Goal: Task Accomplishment & Management: Use online tool/utility

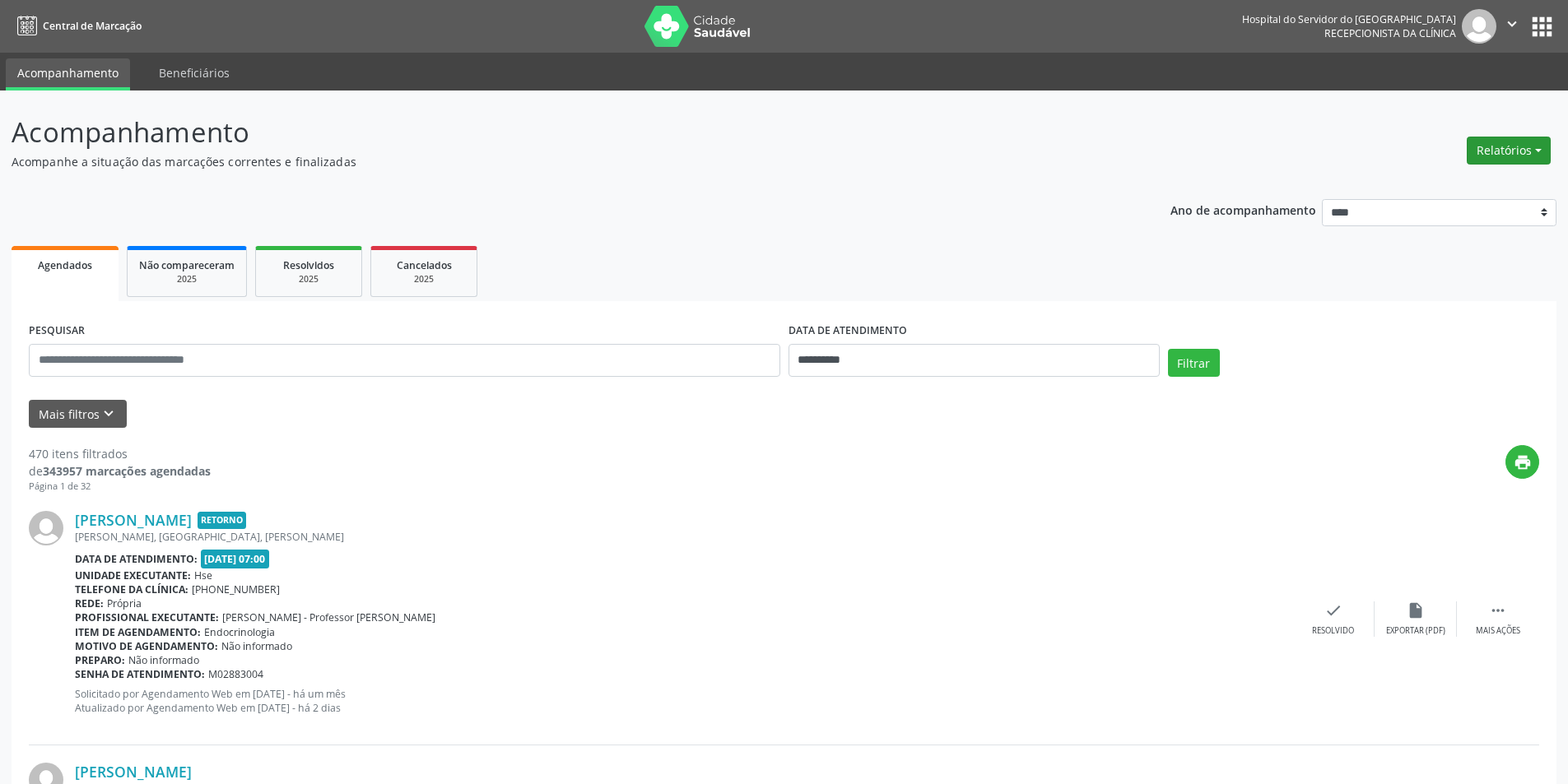
click at [1501, 149] on button "Relatórios" at bounding box center [1508, 150] width 84 height 28
click at [1448, 184] on link "Agendamentos" at bounding box center [1463, 186] width 177 height 23
select select "*"
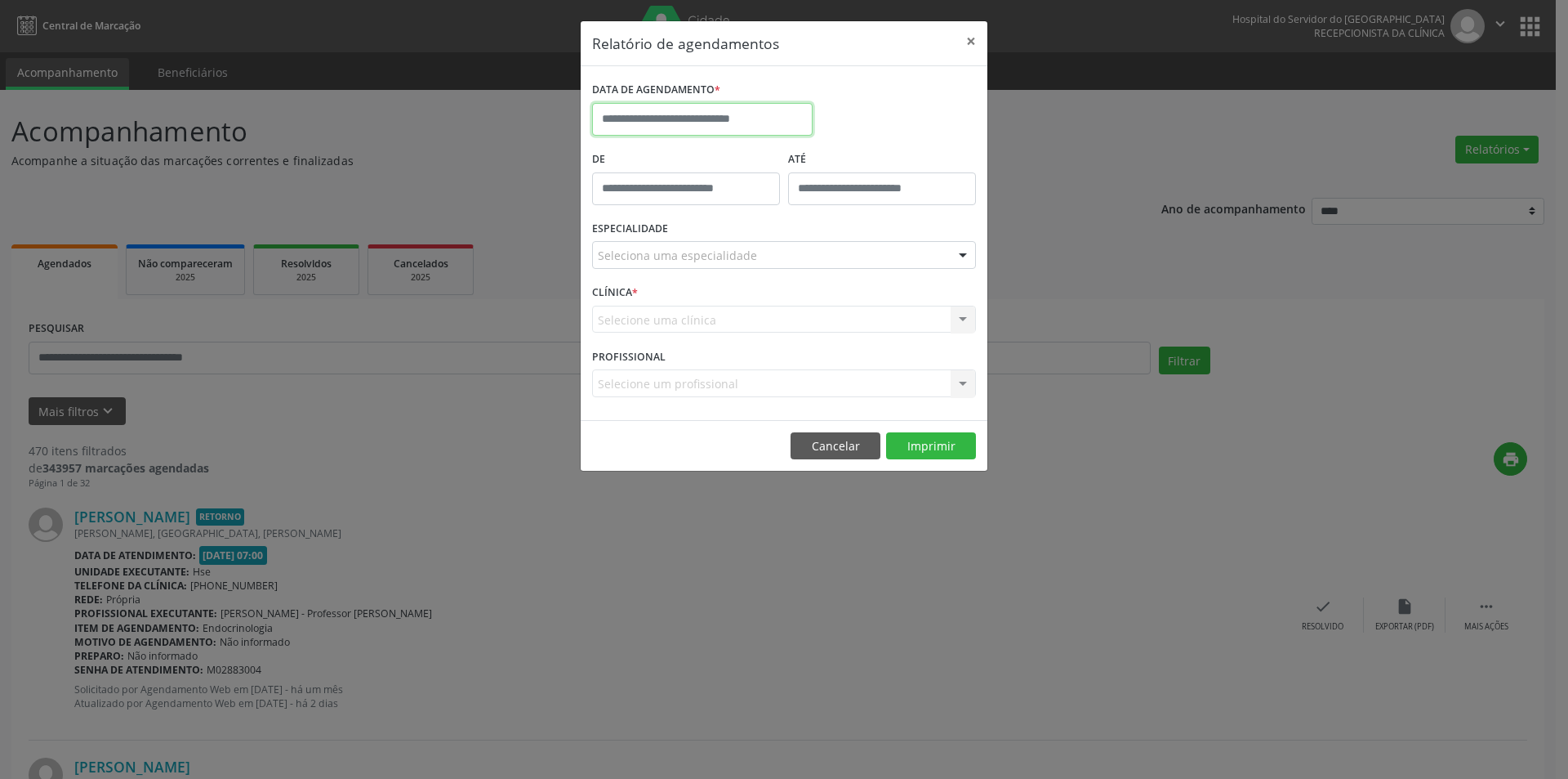
click at [676, 121] on body "**********" at bounding box center [784, 390] width 1568 height 779
click at [755, 207] on span "2" at bounding box center [753, 204] width 32 height 32
type input "**********"
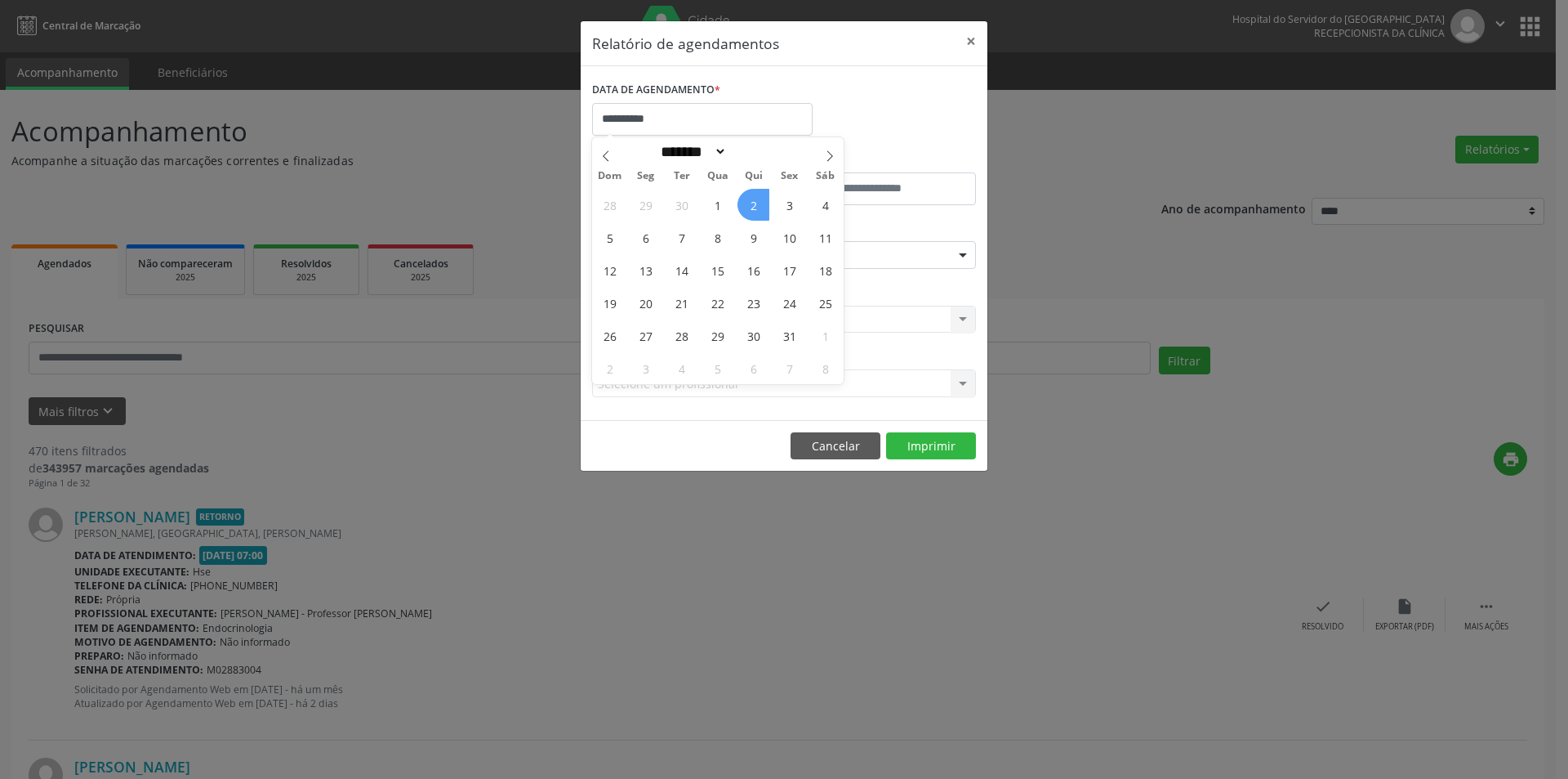
click at [755, 207] on span "2" at bounding box center [753, 204] width 32 height 32
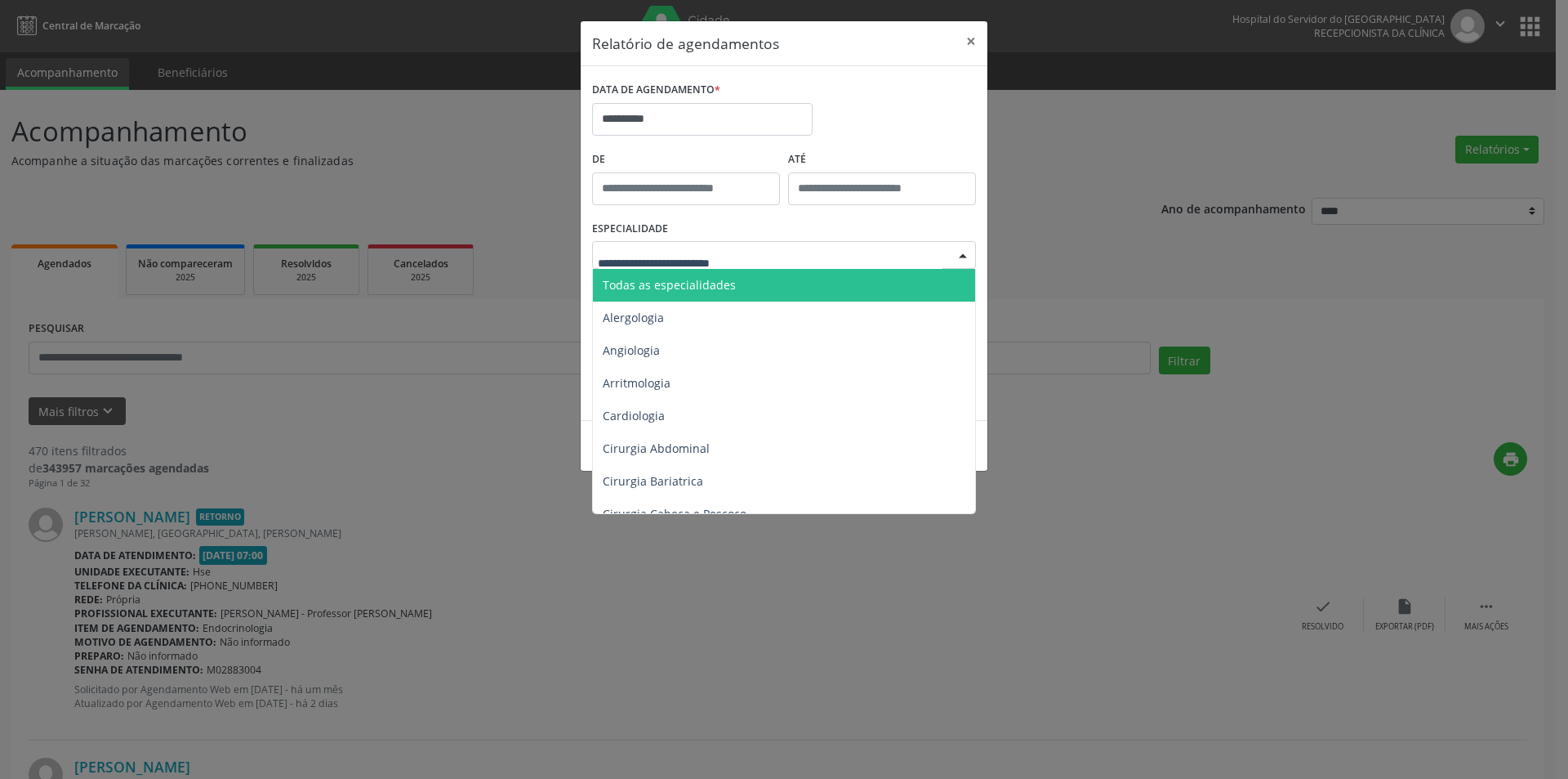
click at [684, 285] on span "Todas as especialidades" at bounding box center [669, 284] width 133 height 15
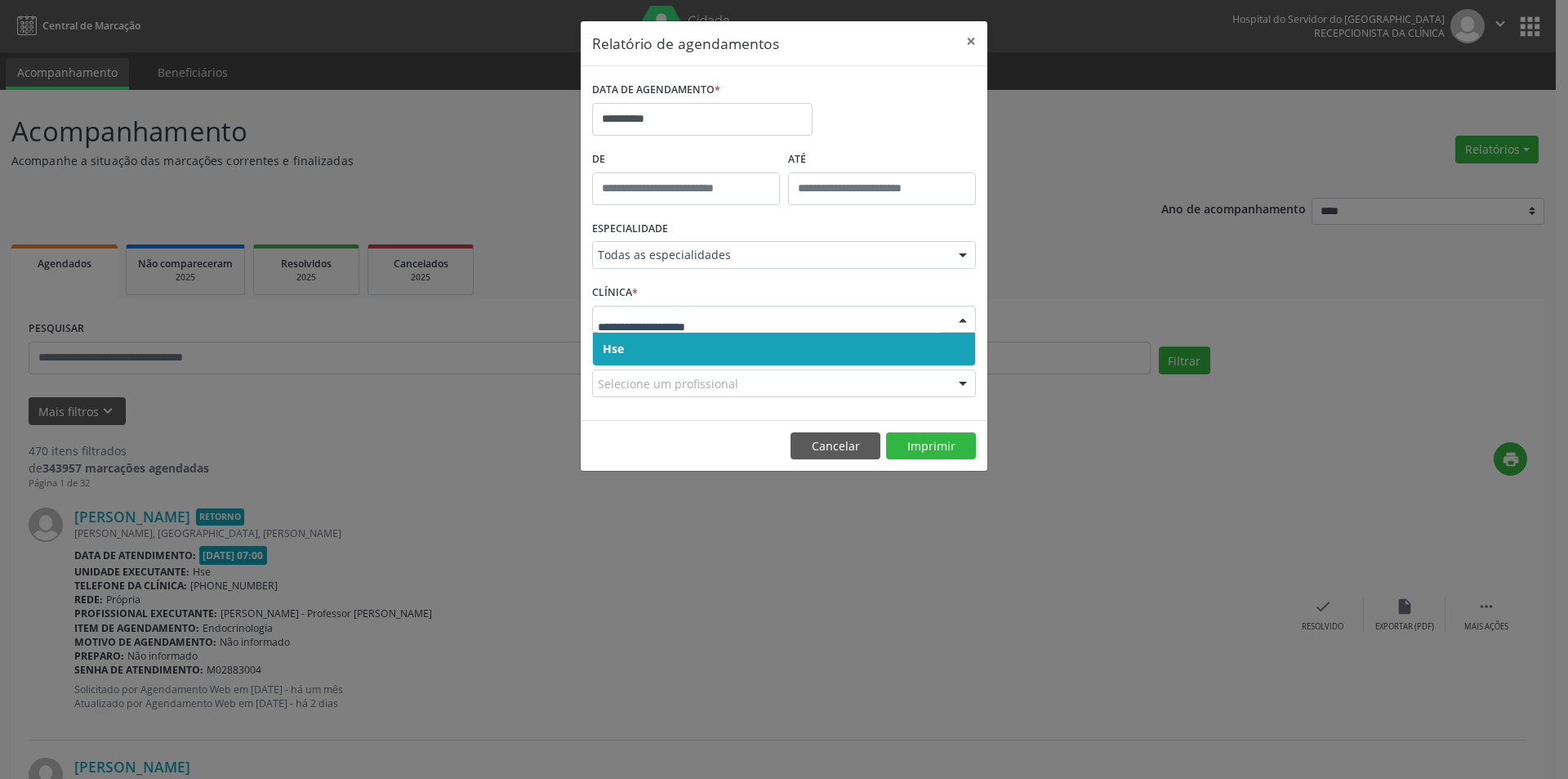
click at [671, 349] on span "Hse" at bounding box center [784, 349] width 383 height 33
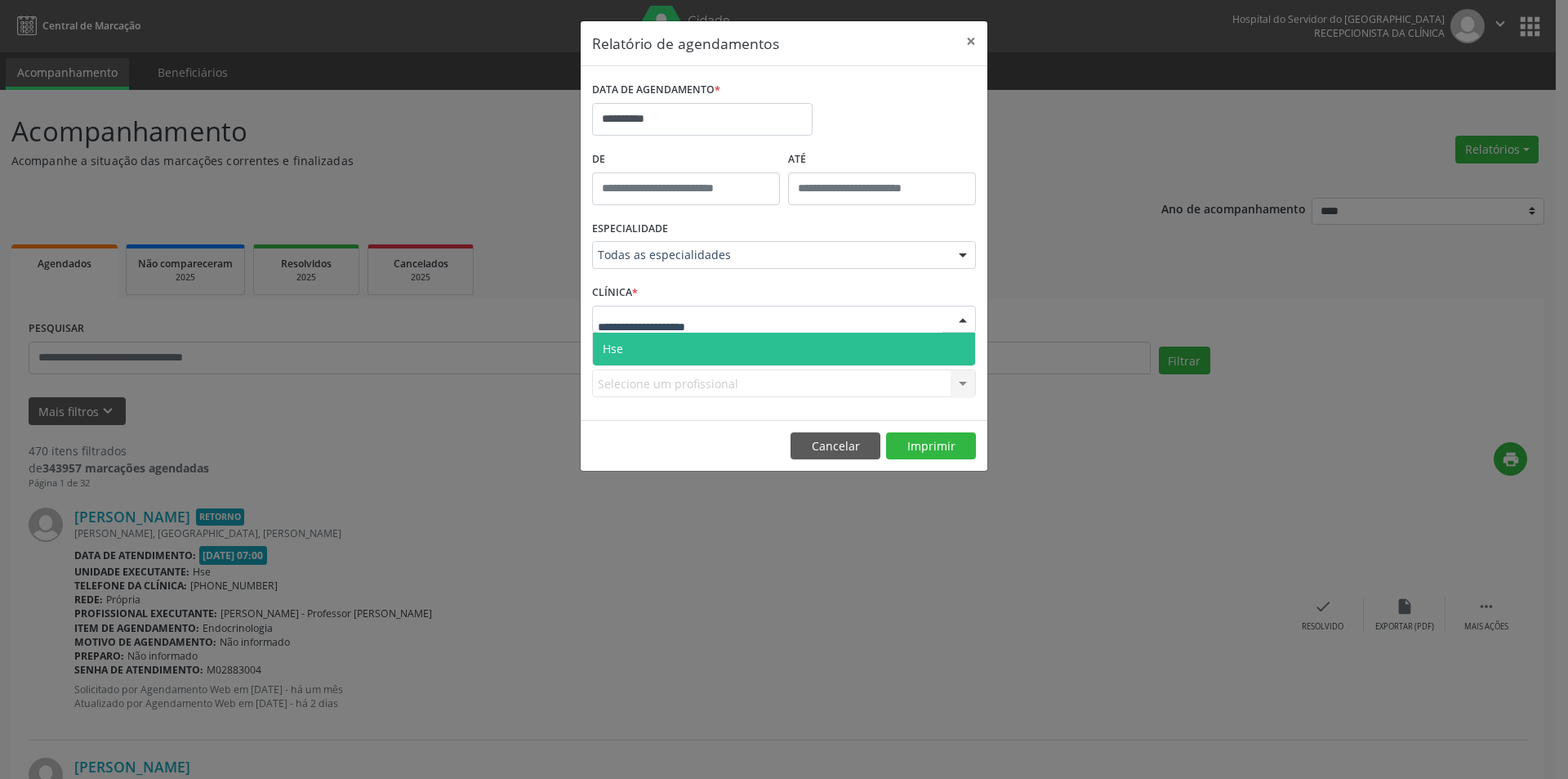
click at [664, 355] on span "Hse" at bounding box center [784, 349] width 383 height 33
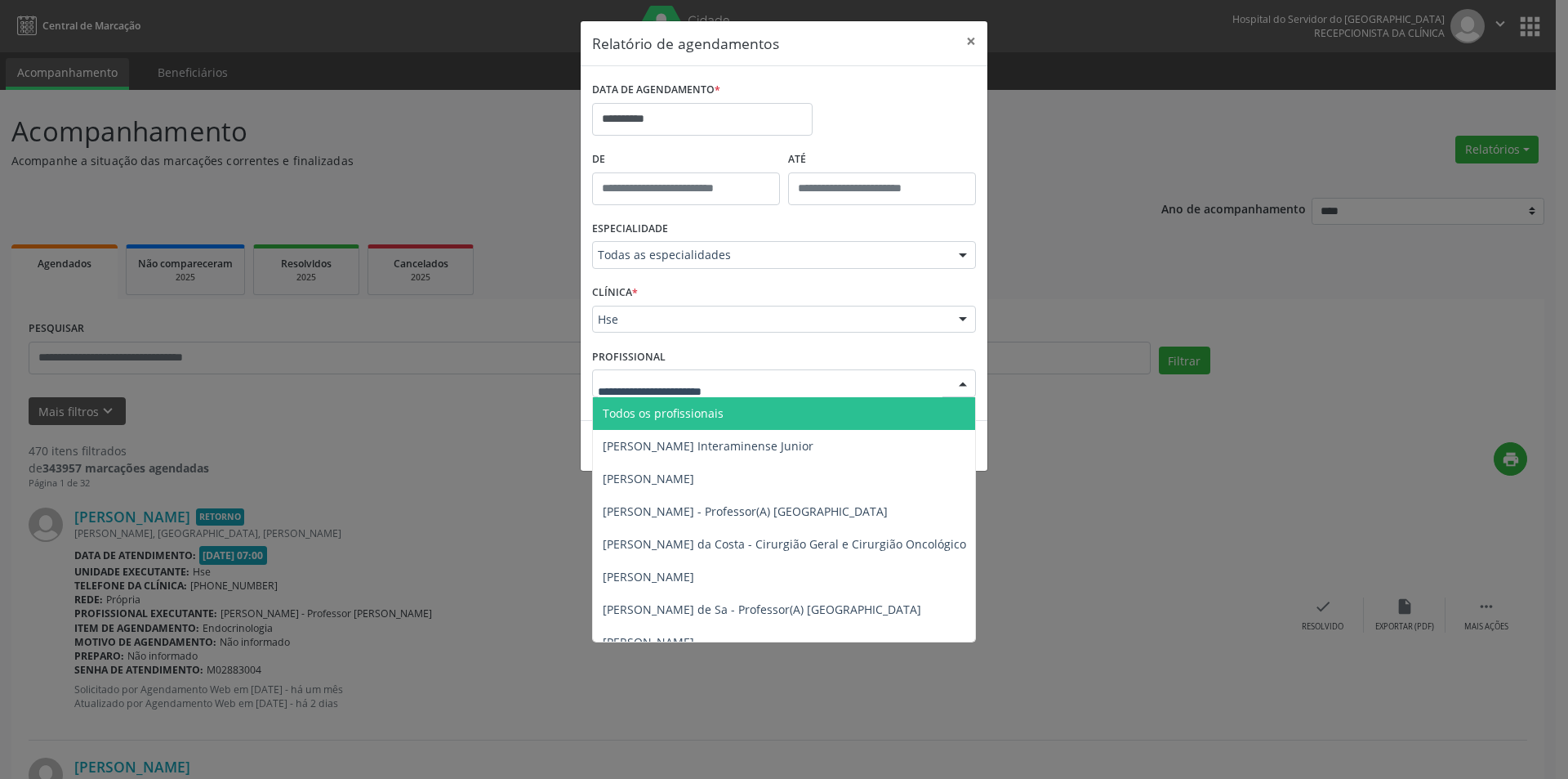
click at [680, 416] on span "Todos os profissionais" at bounding box center [663, 413] width 121 height 15
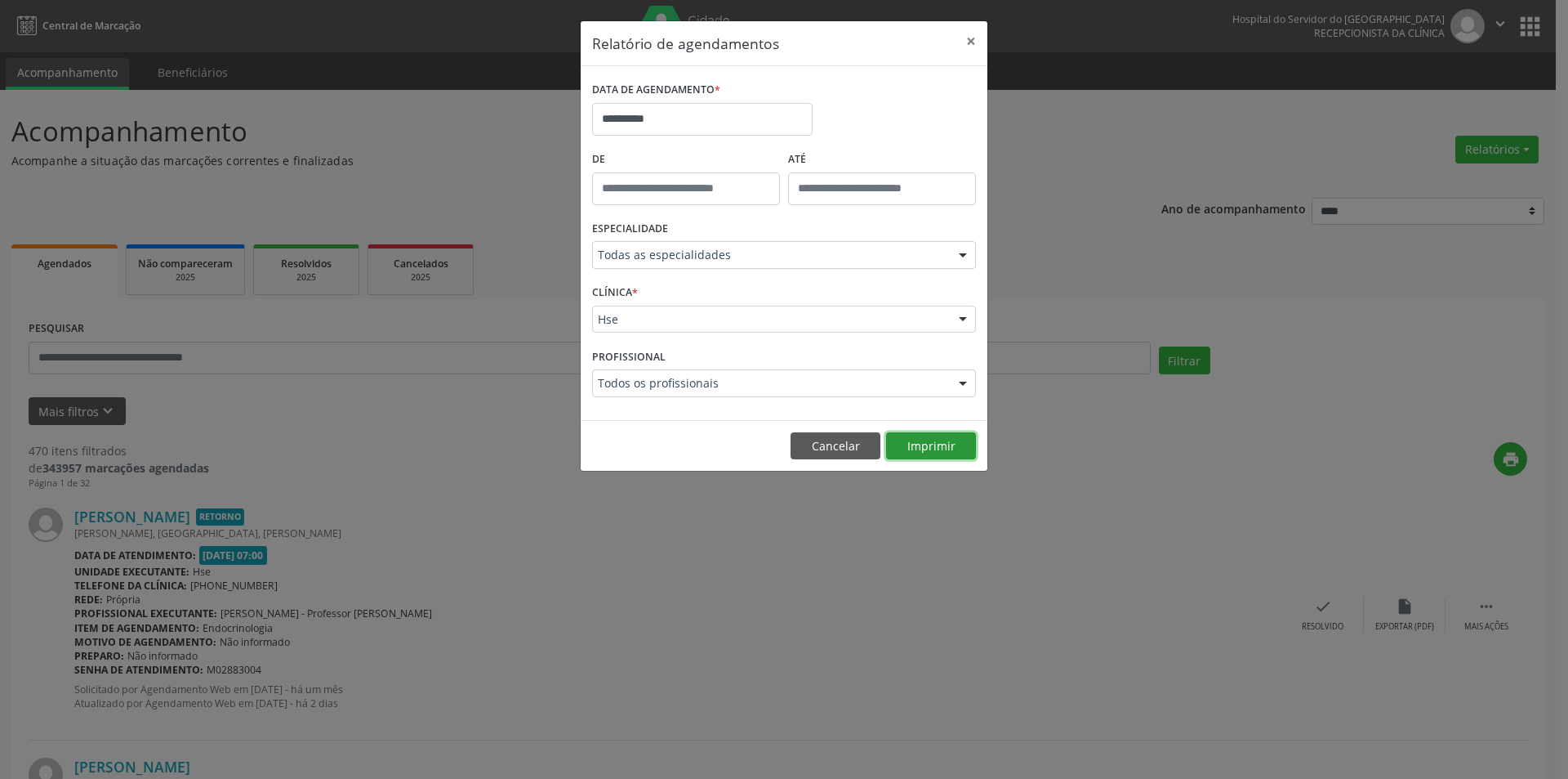
click at [907, 450] on button "Imprimir" at bounding box center [931, 446] width 90 height 28
